Goal: Task Accomplishment & Management: Complete application form

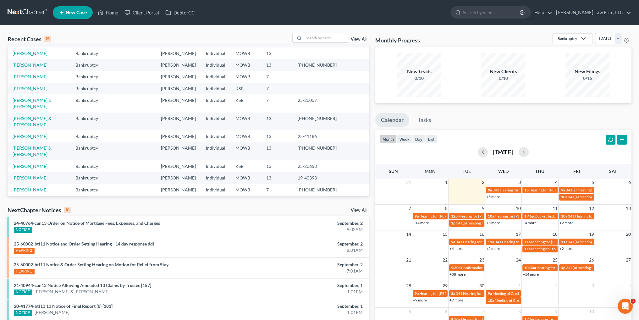
scroll to position [31, 0]
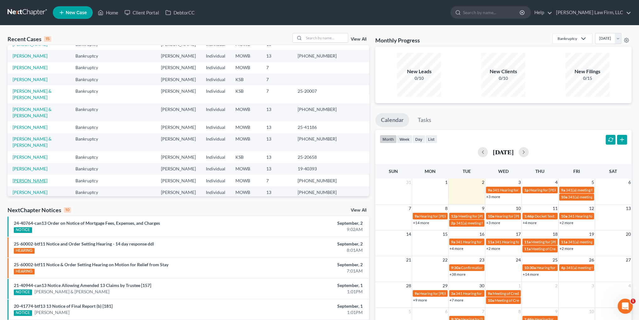
click at [29, 178] on link "[PERSON_NAME]" at bounding box center [30, 180] width 35 height 5
select select "4"
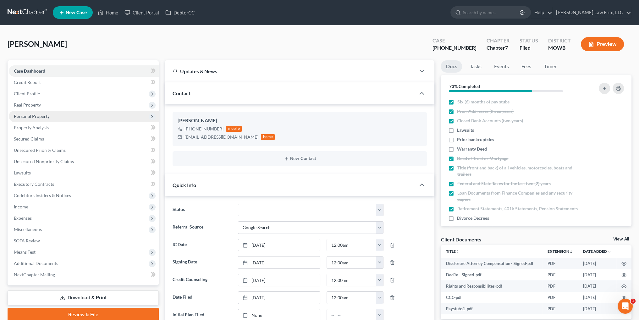
scroll to position [242, 0]
click at [27, 118] on span "Personal Property" at bounding box center [32, 115] width 36 height 5
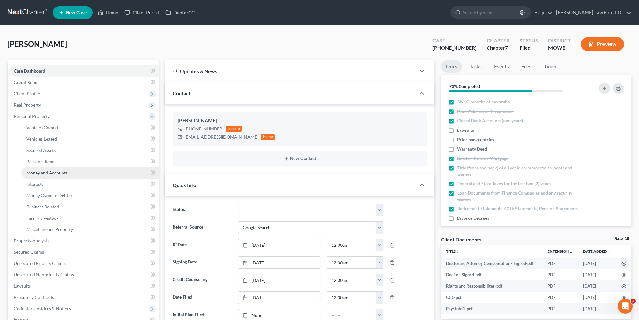
click at [49, 172] on span "Money and Accounts" at bounding box center [46, 172] width 41 height 5
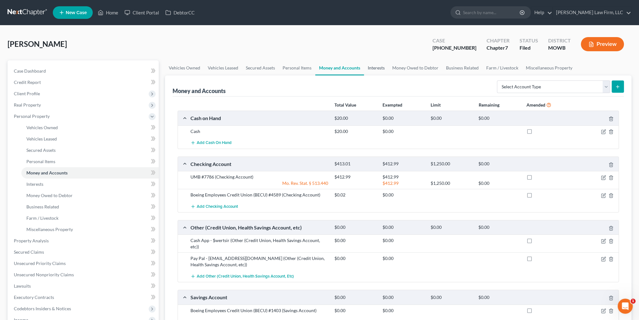
click at [369, 65] on link "Interests" at bounding box center [376, 67] width 25 height 15
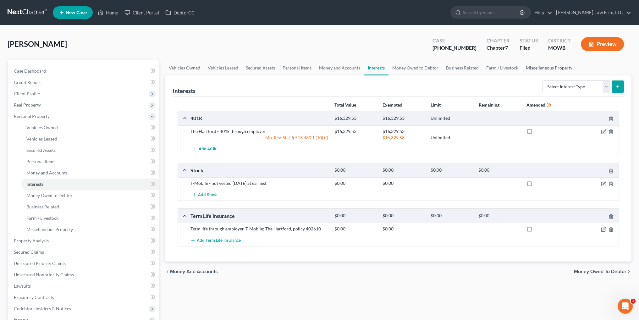
click at [535, 65] on link "Miscellaneous Property" at bounding box center [549, 67] width 54 height 15
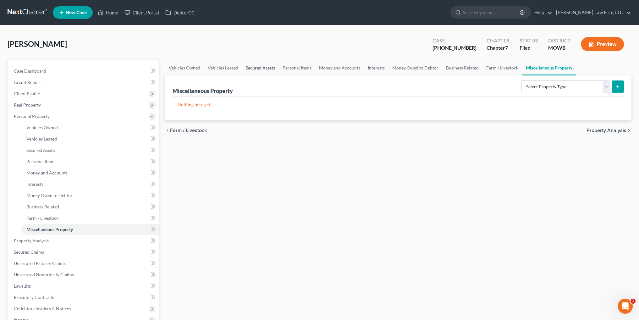
click at [260, 68] on link "Secured Assets" at bounding box center [260, 67] width 37 height 15
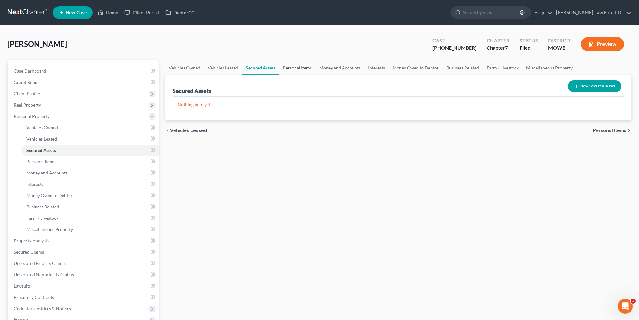
click at [292, 67] on link "Personal Items" at bounding box center [297, 67] width 36 height 15
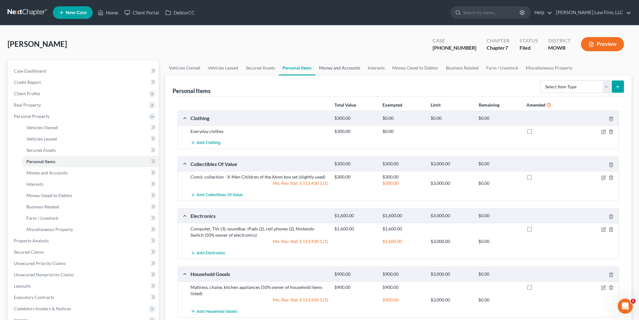
click at [339, 69] on link "Money and Accounts" at bounding box center [339, 67] width 49 height 15
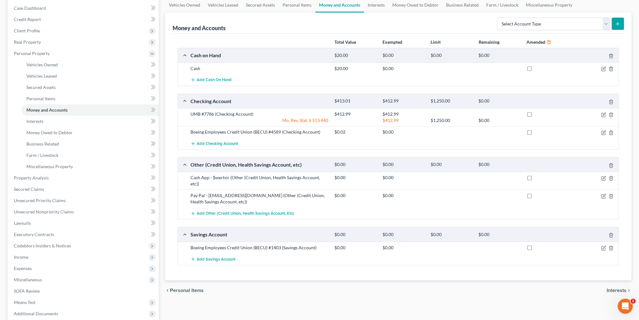
scroll to position [94, 0]
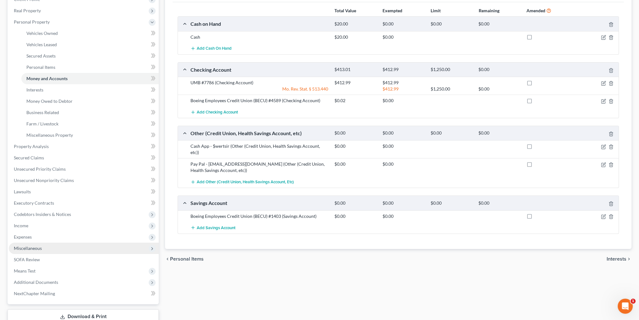
click at [31, 249] on span "Miscellaneous" at bounding box center [28, 247] width 28 height 5
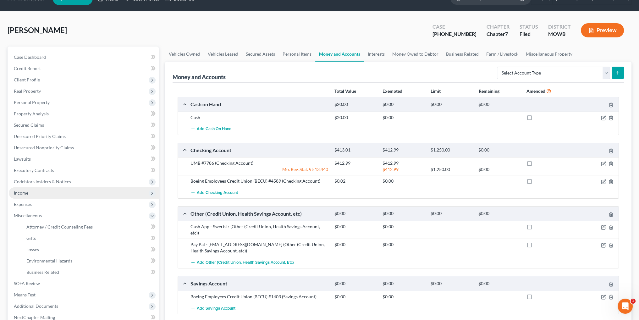
scroll to position [0, 0]
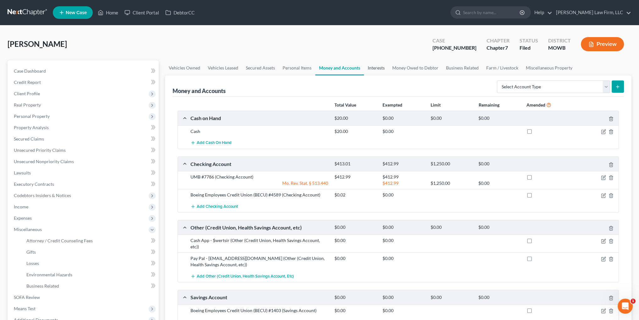
click at [373, 66] on link "Interests" at bounding box center [376, 67] width 25 height 15
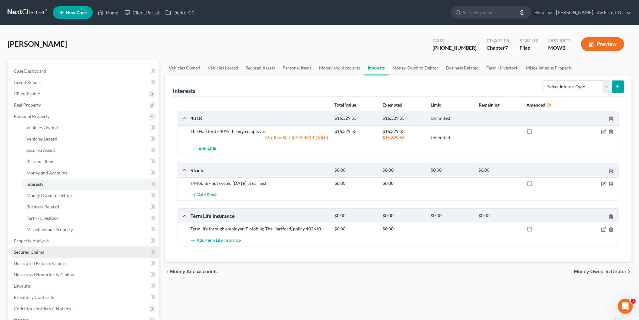
click at [26, 252] on span "Secured Claims" at bounding box center [29, 251] width 30 height 5
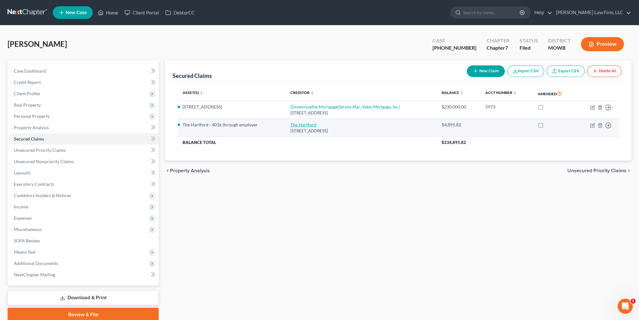
click at [304, 122] on link "The Hartford" at bounding box center [303, 124] width 26 height 5
select select "17"
select select "2"
select select "0"
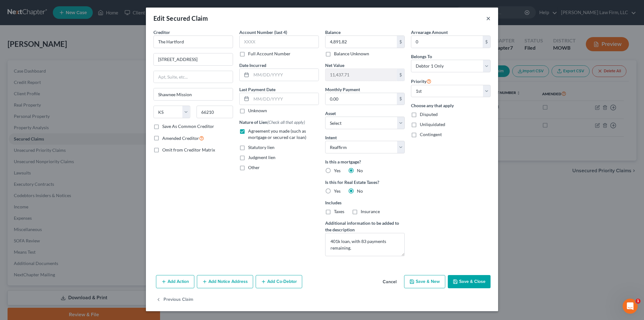
click at [486, 19] on button "×" at bounding box center [488, 18] width 4 height 8
